Goal: Information Seeking & Learning: Get advice/opinions

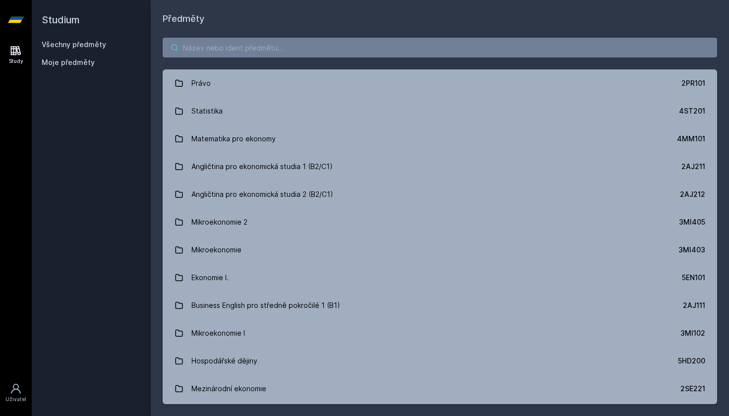
click at [339, 52] on input "search" at bounding box center [440, 48] width 555 height 20
type input "/"
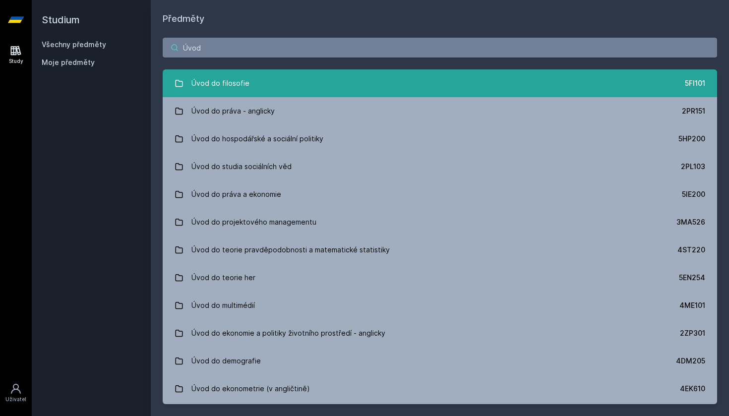
type input "Úvod"
click at [224, 88] on div "Úvod do filosofie" at bounding box center [221, 83] width 58 height 20
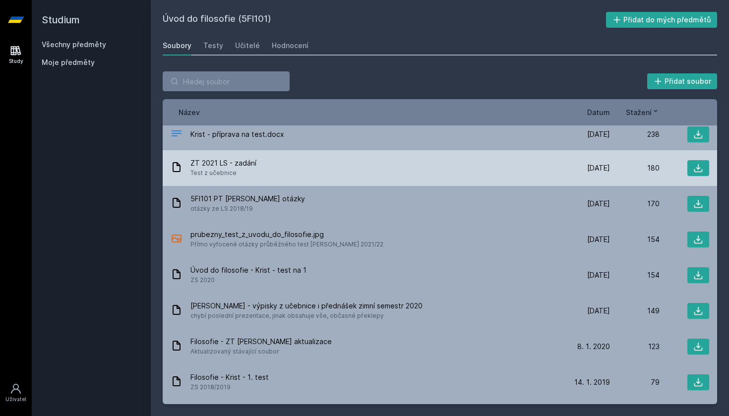
scroll to position [39, 0]
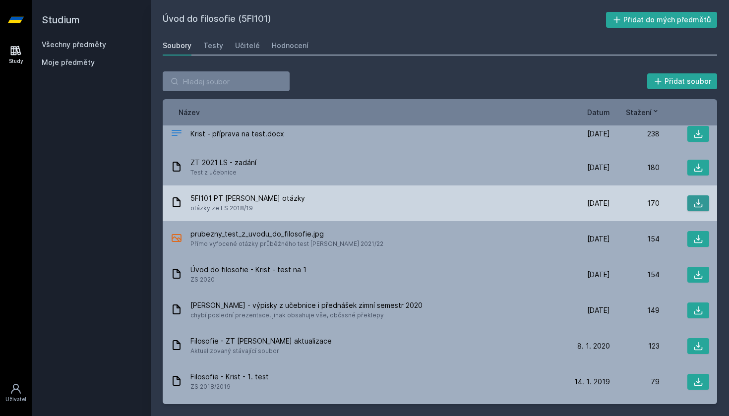
click at [705, 207] on button at bounding box center [699, 203] width 22 height 16
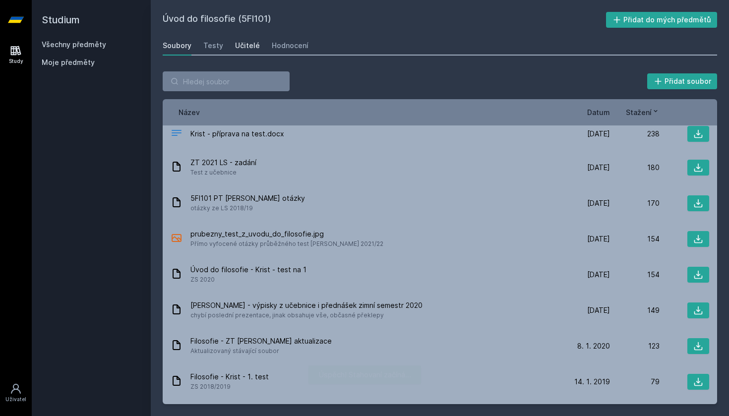
click at [247, 47] on div "Učitelé" at bounding box center [247, 46] width 25 height 10
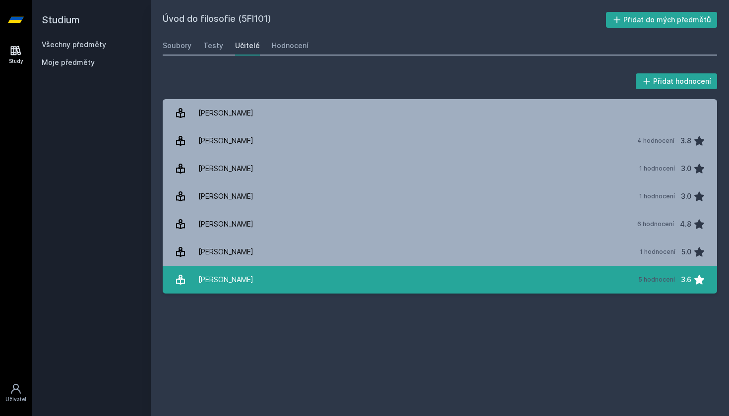
click at [300, 277] on link "[PERSON_NAME] 5 hodnocení 3.6" at bounding box center [440, 280] width 555 height 28
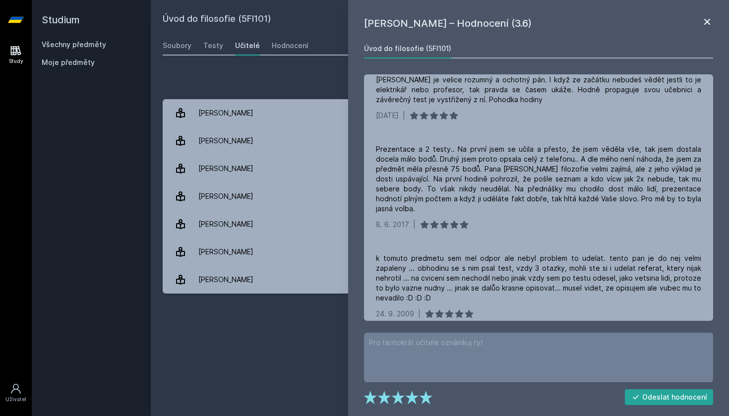
click at [704, 24] on icon at bounding box center [708, 22] width 12 height 12
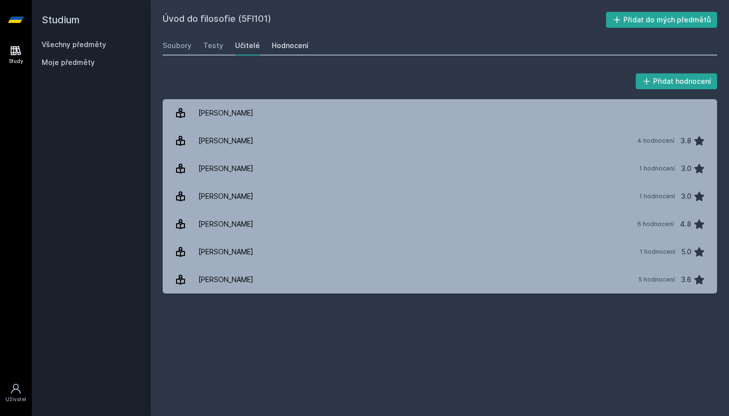
click at [291, 47] on div "Hodnocení" at bounding box center [290, 46] width 37 height 10
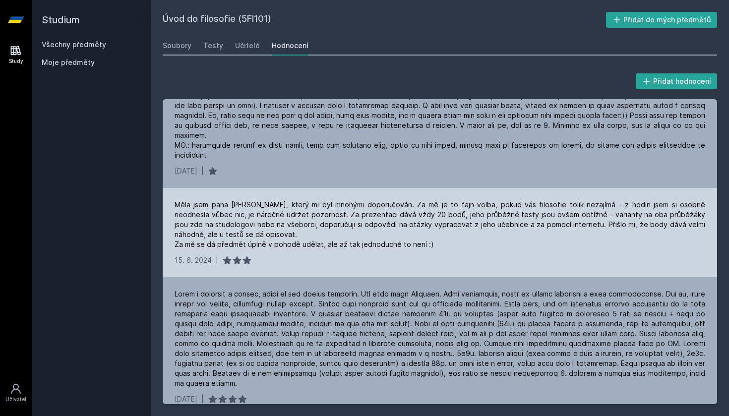
scroll to position [84, 0]
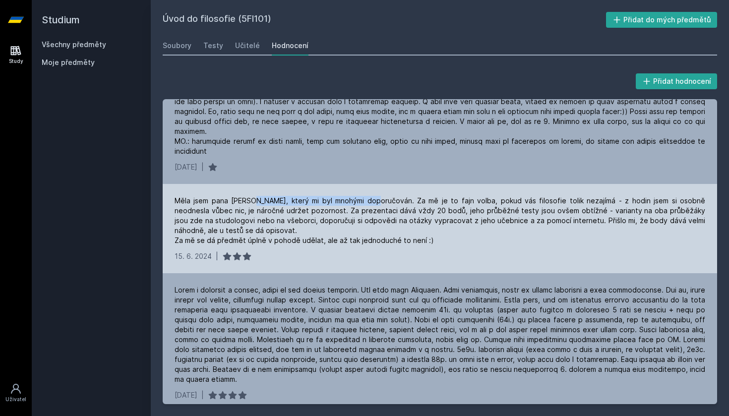
drag, startPoint x: 248, startPoint y: 189, endPoint x: 364, endPoint y: 190, distance: 115.6
click at [364, 196] on div "Měla jsem pana [PERSON_NAME], který mi byl mnohými doporučován. Za mě je to faj…" at bounding box center [440, 221] width 531 height 50
click at [380, 252] on div "[DATE] |" at bounding box center [440, 257] width 531 height 10
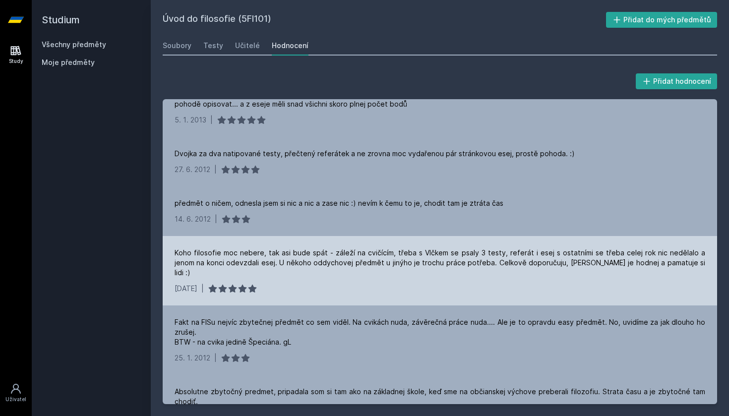
scroll to position [1640, 0]
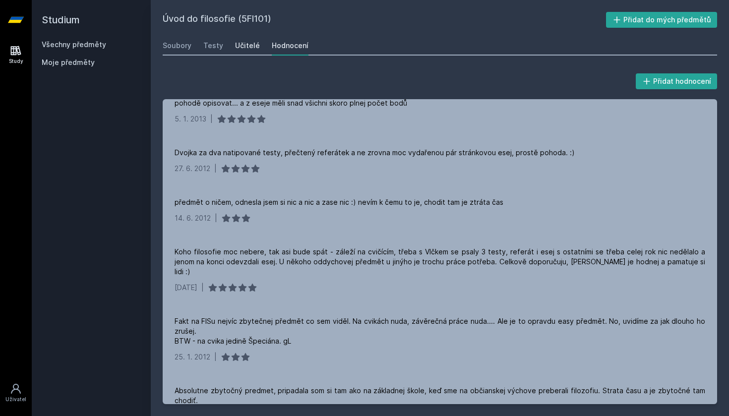
click at [256, 47] on div "Učitelé" at bounding box center [247, 46] width 25 height 10
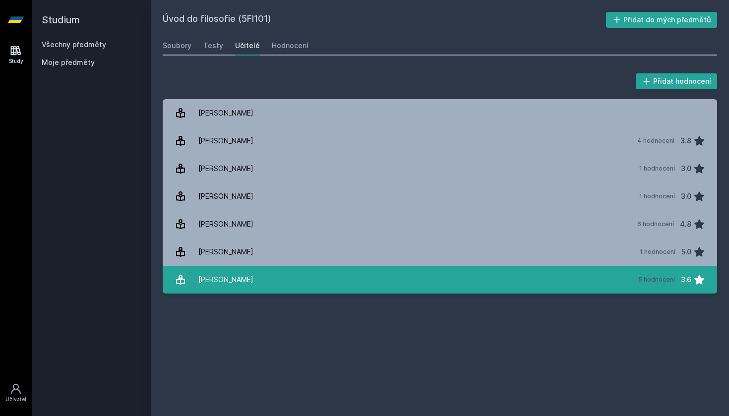
click at [324, 281] on link "[PERSON_NAME] 5 hodnocení 3.6" at bounding box center [440, 280] width 555 height 28
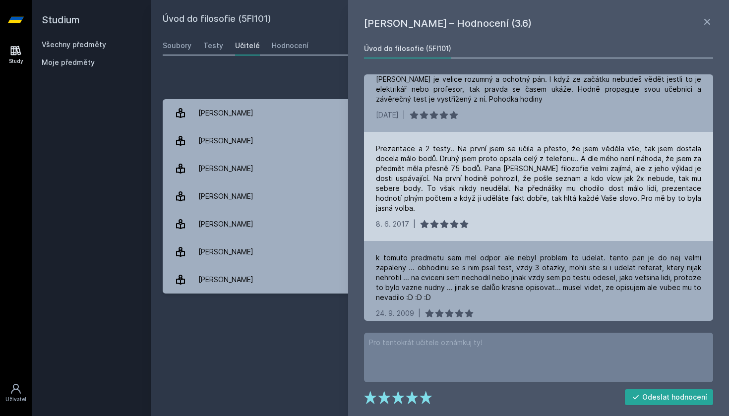
scroll to position [91, 0]
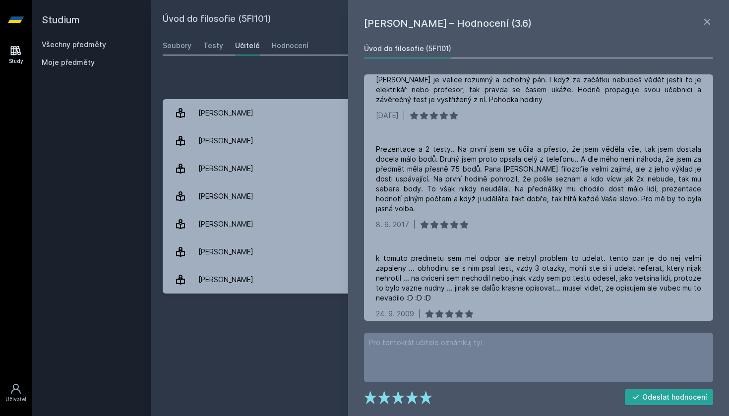
click at [318, 390] on div "Úvod do filosofie (5FI101) Přidat do mých předmětů [GEOGRAPHIC_DATA] Testy Učit…" at bounding box center [440, 208] width 555 height 392
click at [704, 24] on icon at bounding box center [708, 22] width 12 height 12
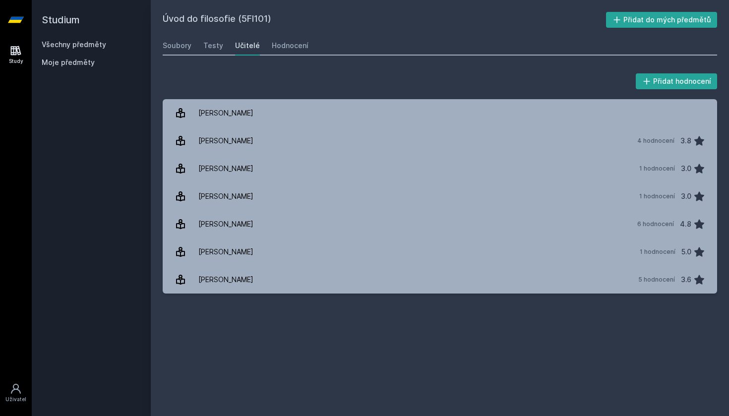
click at [244, 43] on div "Učitelé" at bounding box center [247, 46] width 25 height 10
click at [285, 45] on div "Hodnocení" at bounding box center [290, 46] width 37 height 10
